Goal: Task Accomplishment & Management: Manage account settings

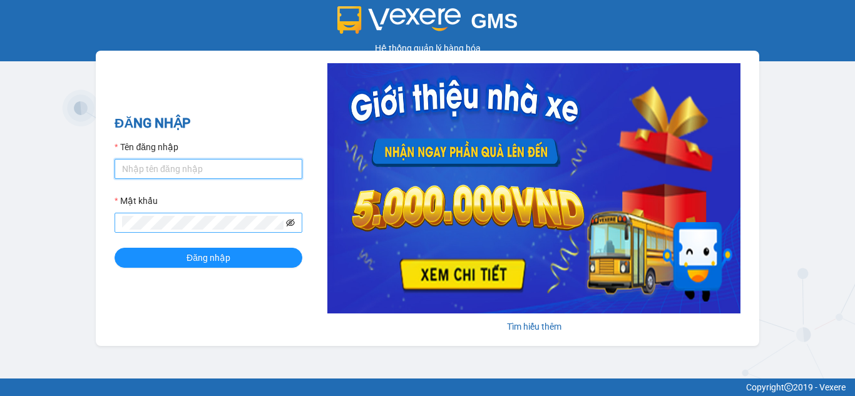
type input "nvtien1612.phiethoc"
click at [293, 226] on icon "eye-invisible" at bounding box center [290, 222] width 9 height 9
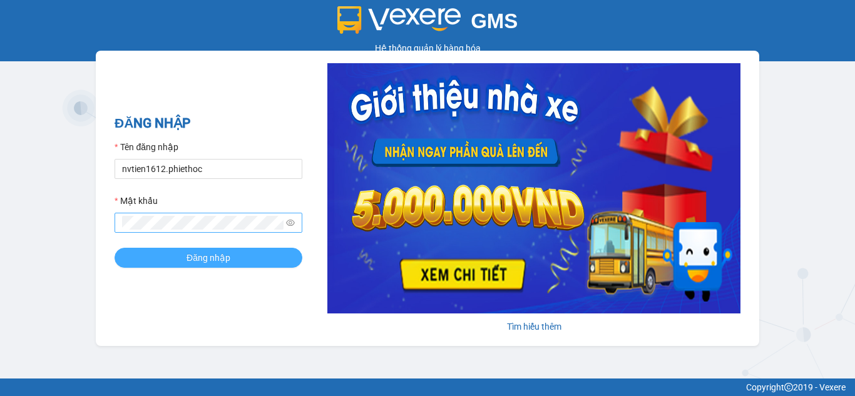
click at [230, 250] on button "Đăng nhập" at bounding box center [209, 258] width 188 height 20
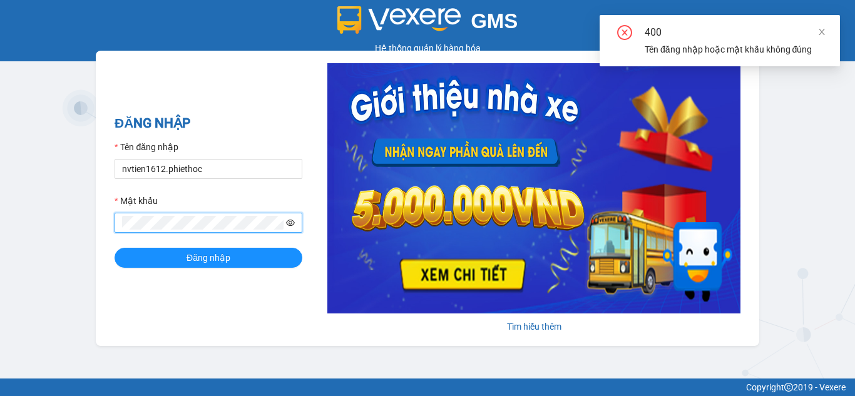
click at [115, 248] on button "Đăng nhập" at bounding box center [209, 258] width 188 height 20
